Goal: Find specific page/section: Find specific page/section

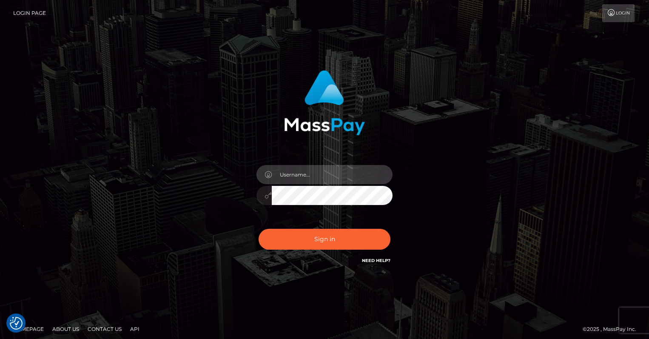
click at [313, 182] on input "text" at bounding box center [332, 174] width 121 height 19
type input "oli.fanvue"
click at [345, 176] on input "text" at bounding box center [332, 174] width 121 height 19
type input "oli.fanvue"
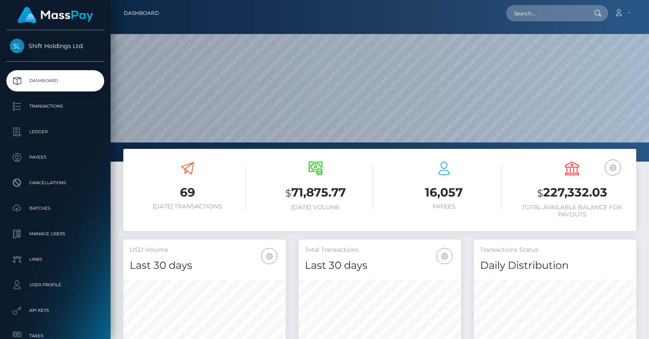
scroll to position [151, 163]
click at [547, 15] on input "text" at bounding box center [546, 13] width 80 height 16
paste input "megannrainn69@gmail.com"
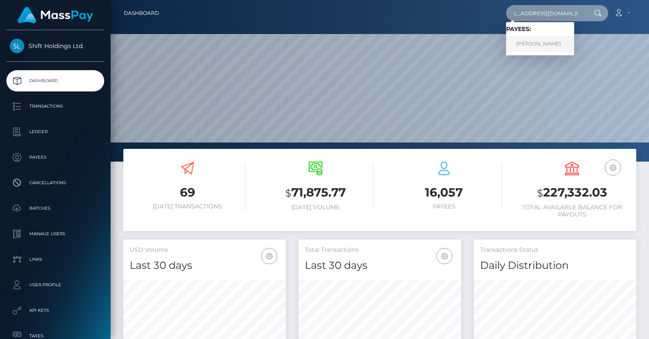
type input "megannrainn69@gmail.com"
click at [543, 41] on link "KAROL WOJCIUL" at bounding box center [540, 44] width 68 height 16
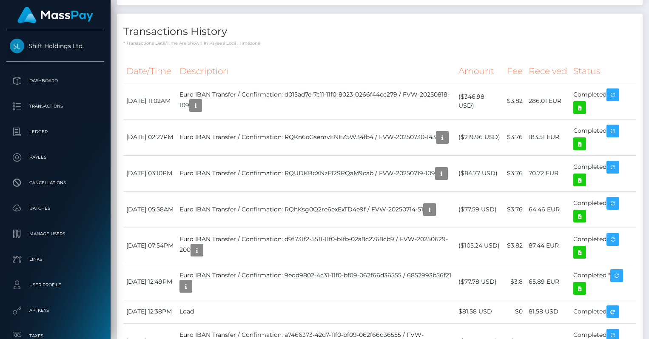
scroll to position [740, 0]
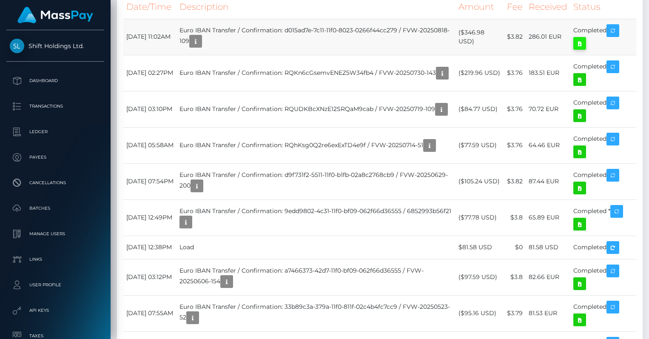
click at [582, 49] on icon at bounding box center [580, 43] width 10 height 11
